Goal: Book appointment/travel/reservation

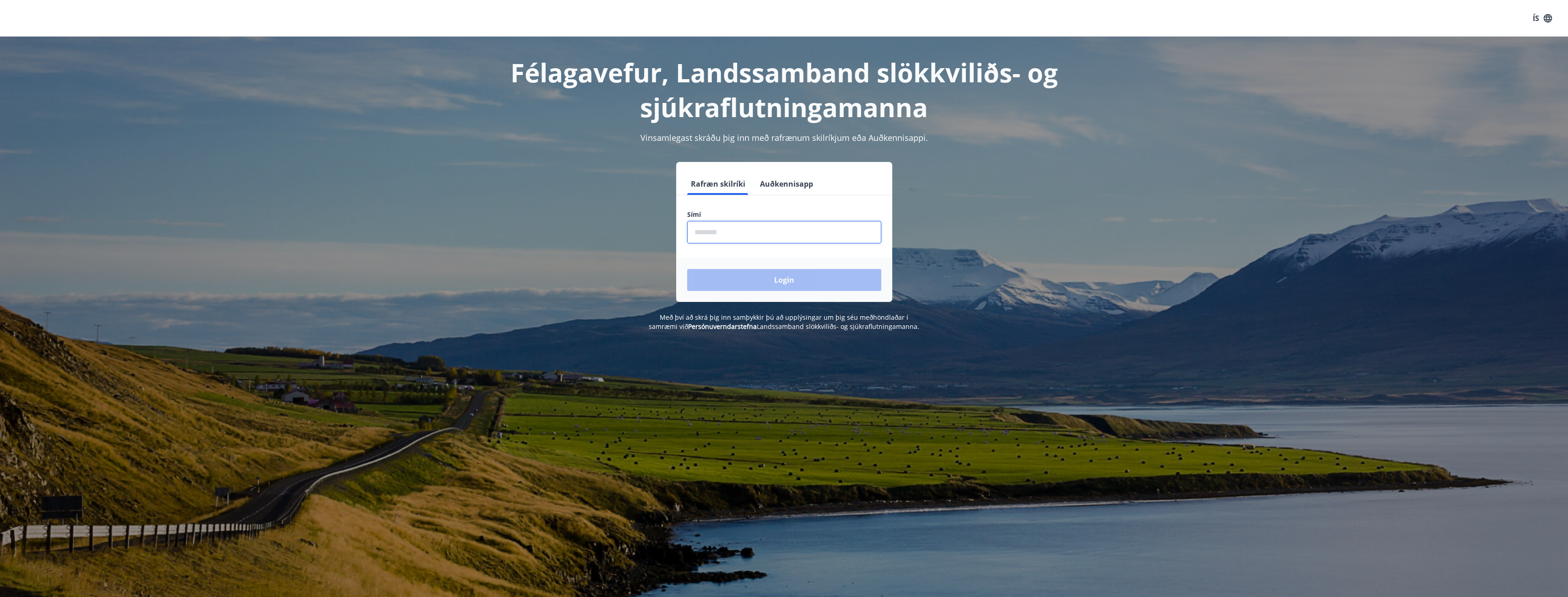
click at [729, 229] on input "phone" at bounding box center [784, 232] width 194 height 23
type input "********"
click at [687, 269] on button "Login" at bounding box center [784, 280] width 194 height 22
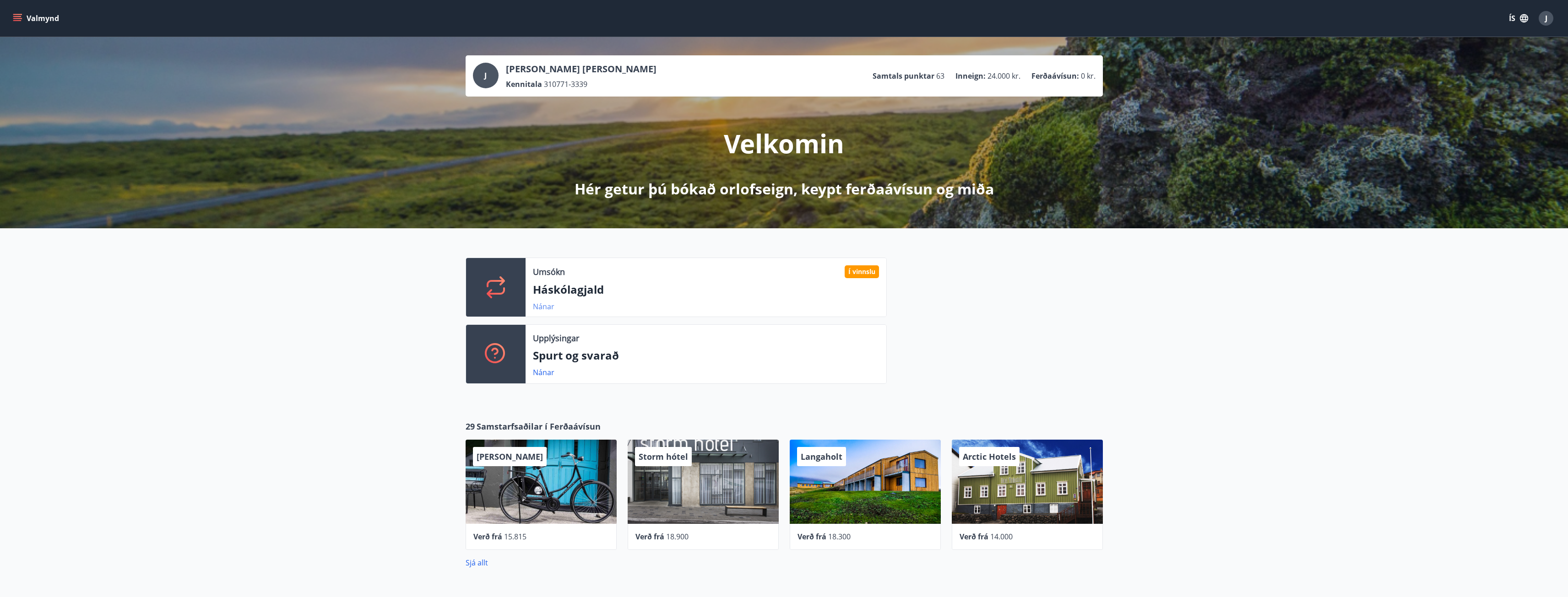
click at [546, 305] on link "Nánar" at bounding box center [543, 306] width 21 height 10
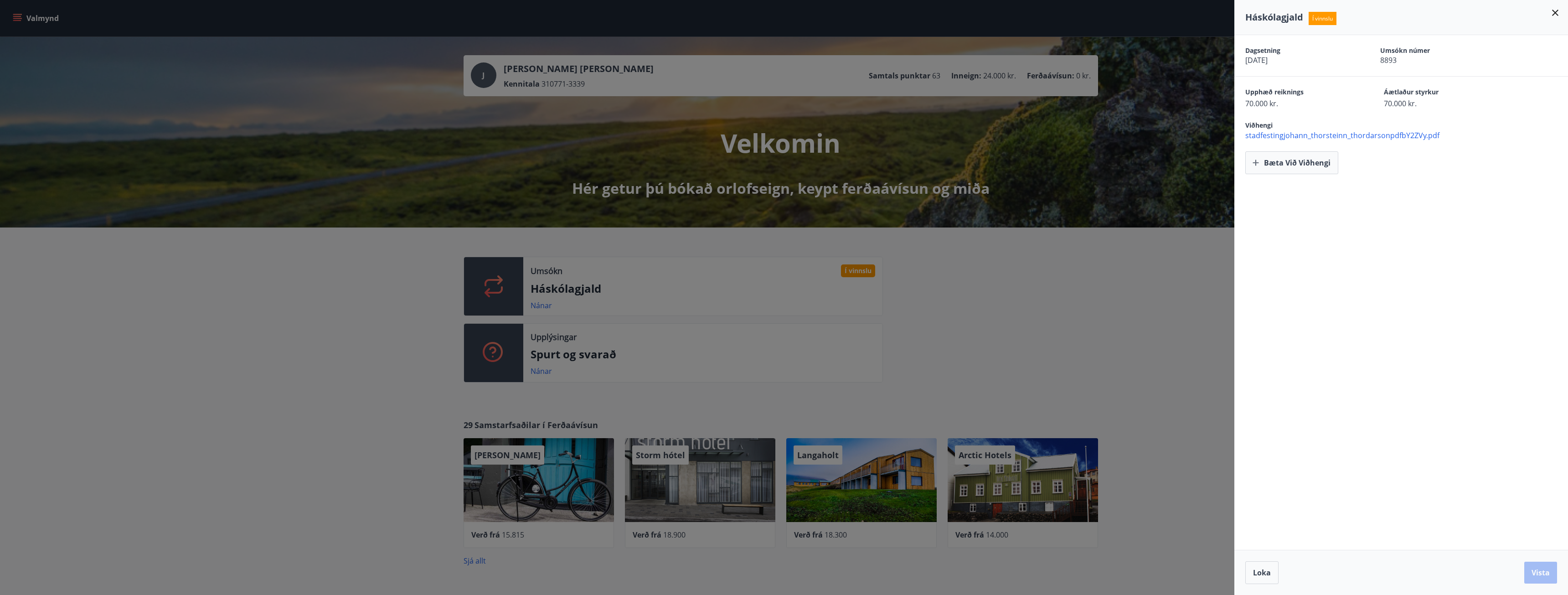
click at [1088, 362] on div at bounding box center [784, 297] width 1568 height 595
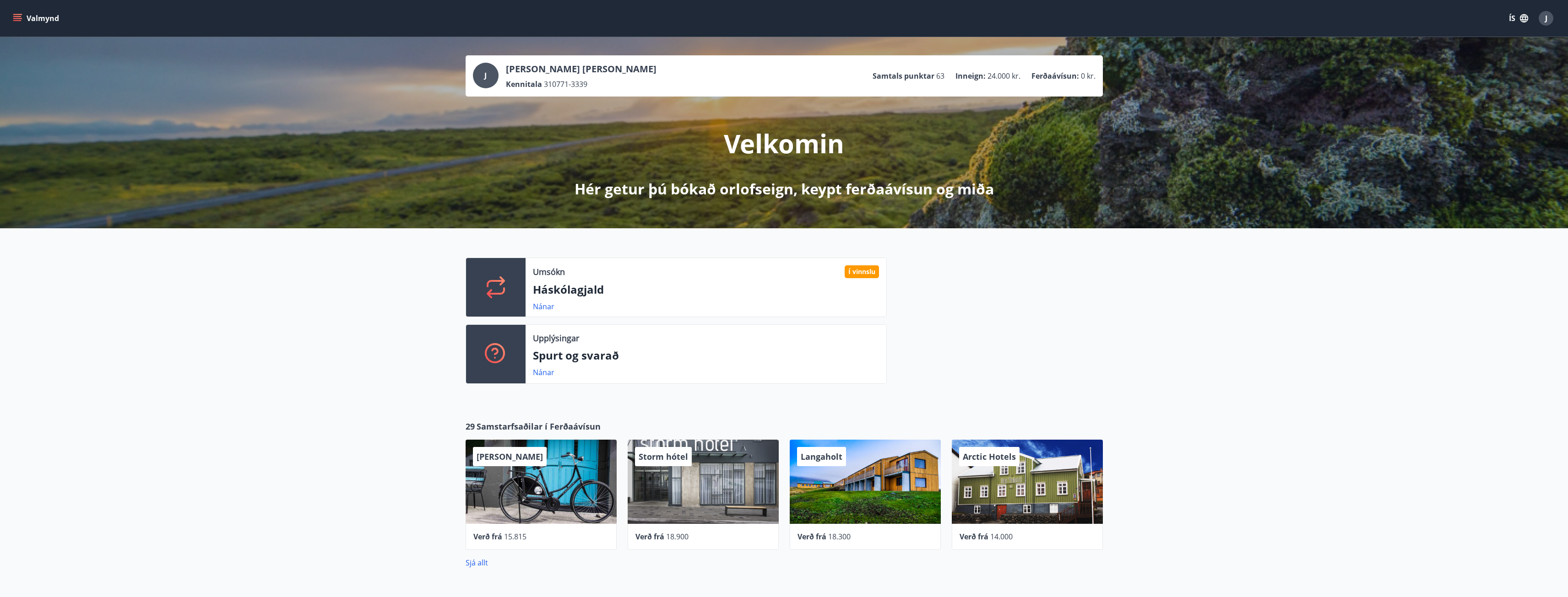
click at [18, 21] on icon "menu" at bounding box center [17, 20] width 8 height 1
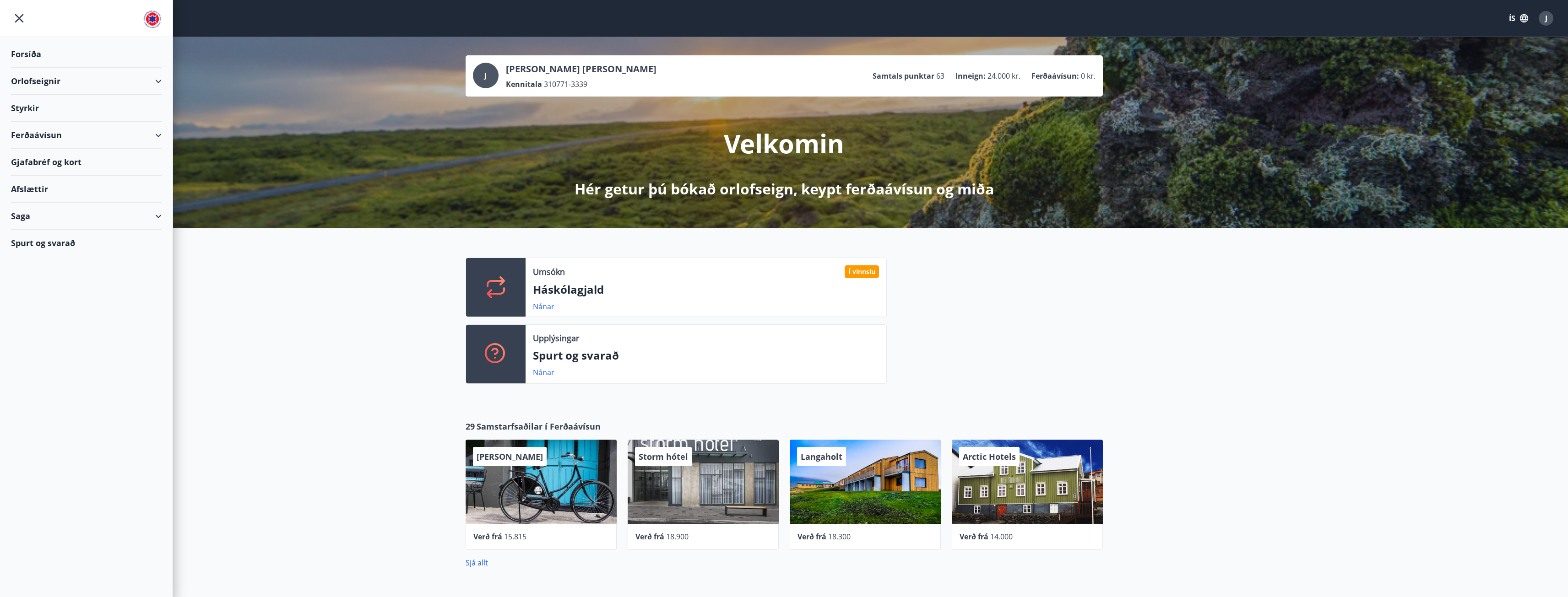
click at [51, 86] on div "Orlofseignir" at bounding box center [86, 81] width 150 height 27
click at [41, 104] on div "Framboð" at bounding box center [86, 104] width 136 height 19
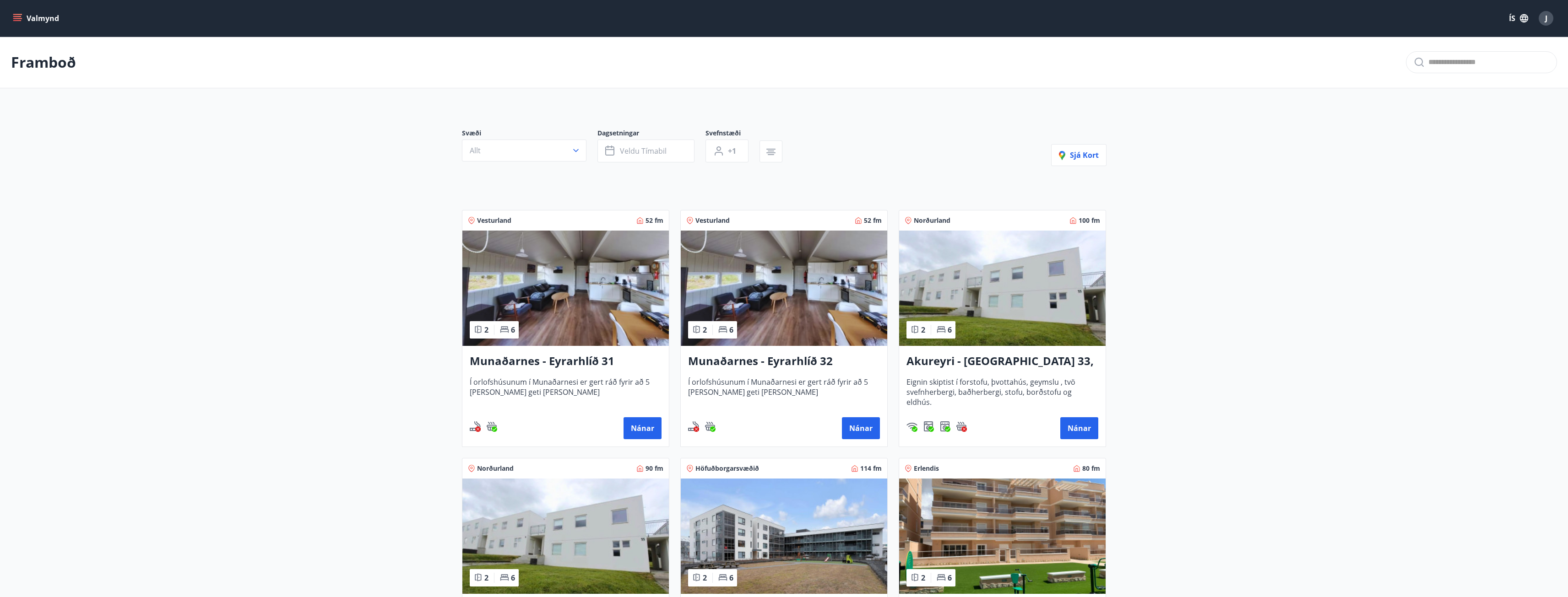
click at [22, 21] on button "Valmynd" at bounding box center [37, 18] width 52 height 16
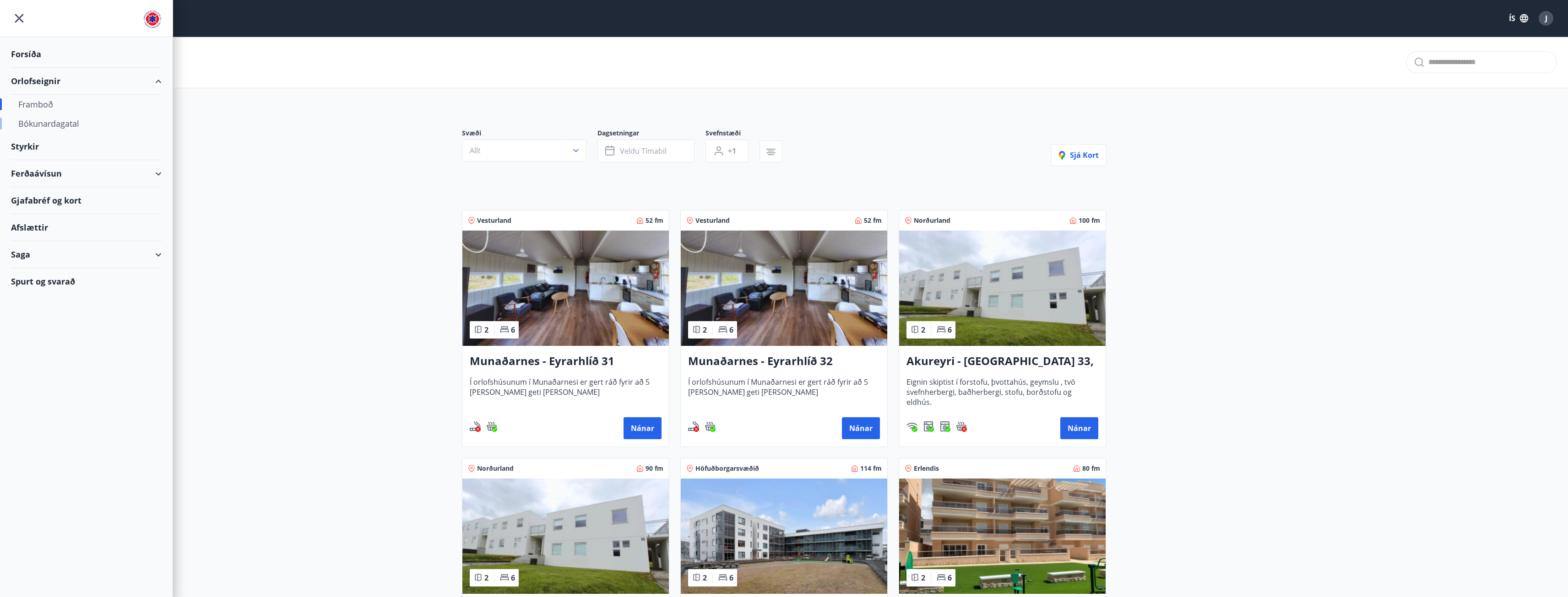
click at [54, 123] on div "Bókunardagatal" at bounding box center [86, 123] width 136 height 19
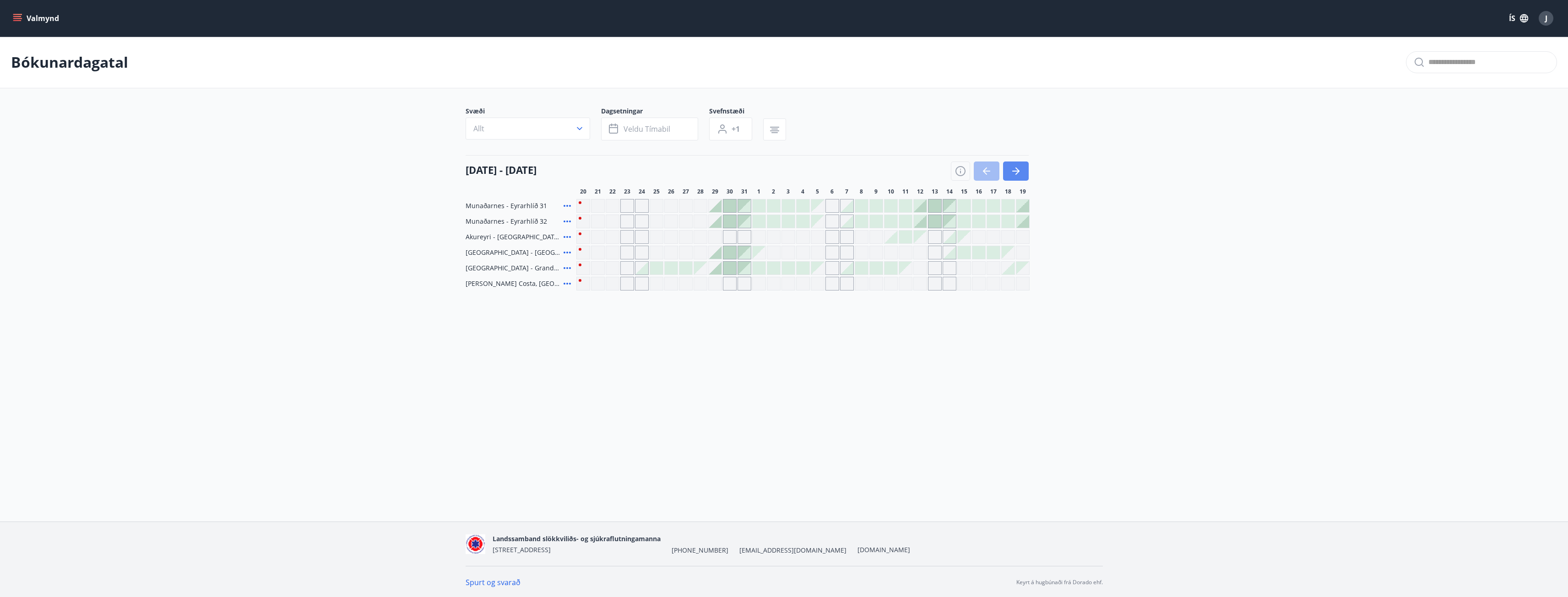
click at [1018, 169] on icon "button" at bounding box center [1016, 171] width 11 height 11
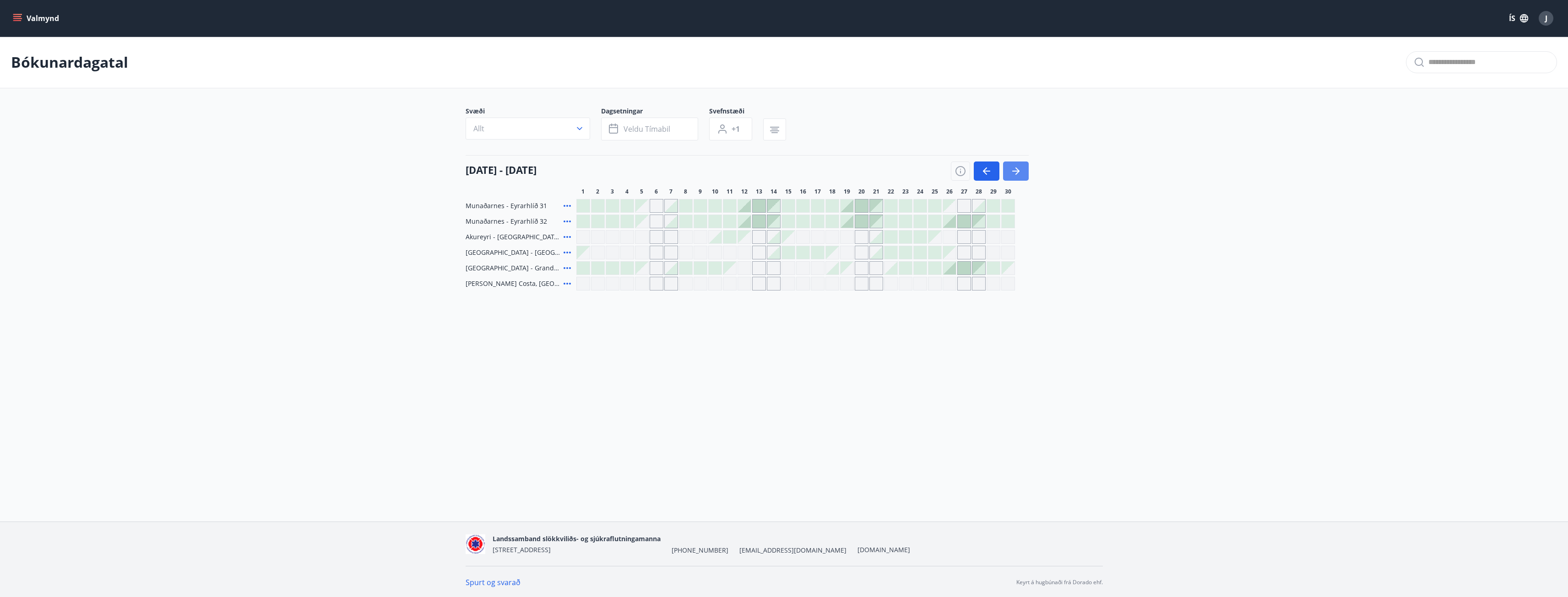
click at [1017, 169] on icon "button" at bounding box center [1016, 171] width 11 height 11
